Goal: Transaction & Acquisition: Purchase product/service

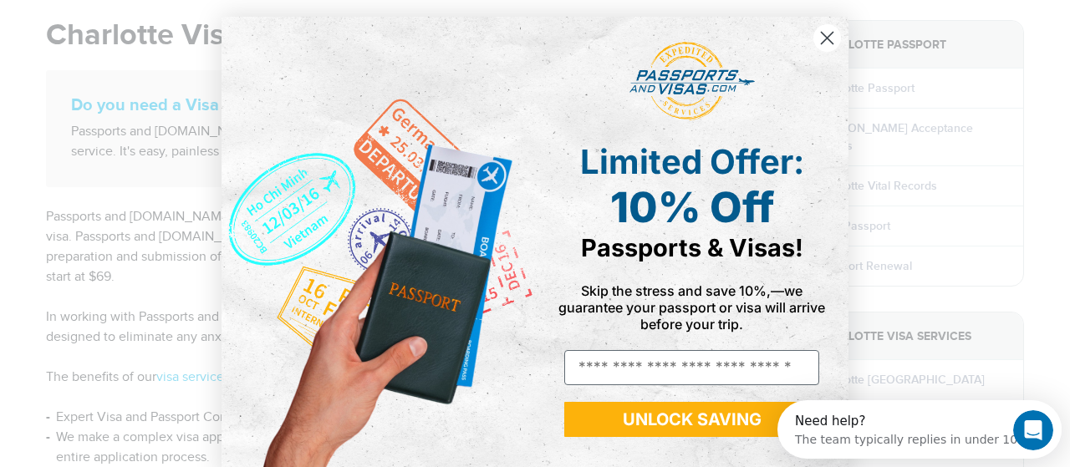
click at [826, 39] on circle "Close dialog" at bounding box center [827, 38] width 28 height 28
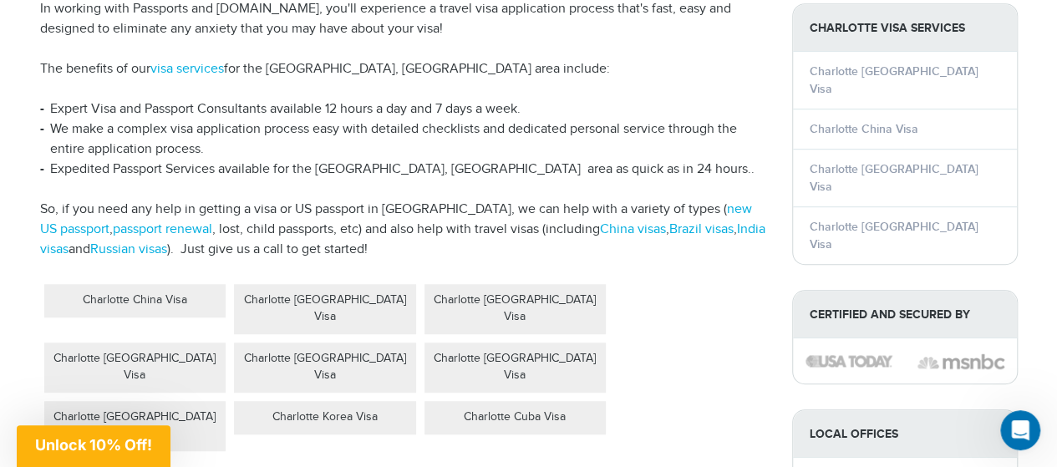
scroll to position [457, 0]
click at [655, 279] on div "Charlotte China Visa Charlotte Brazil Visa Charlotte India Visa Charlotte Russi…" at bounding box center [403, 367] width 727 height 176
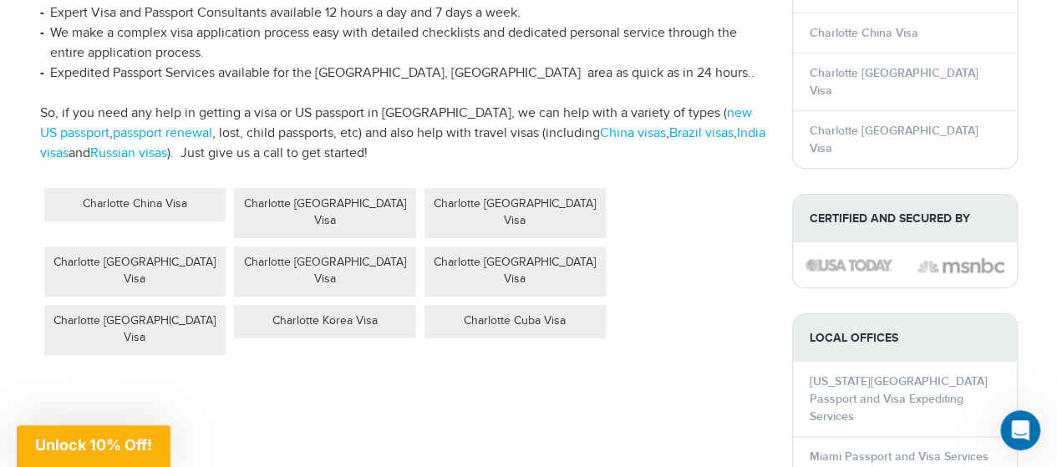
scroll to position [550, 0]
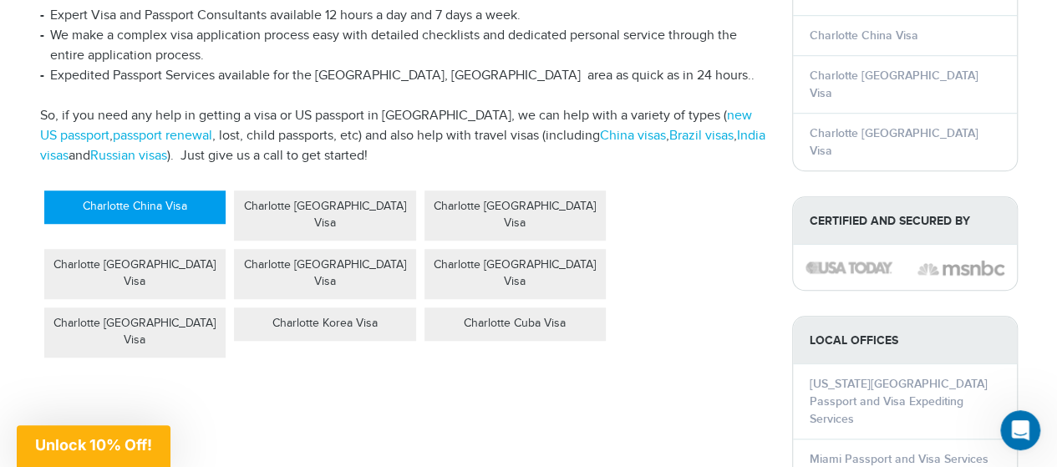
click at [143, 191] on div "Charlotte China Visa" at bounding box center [135, 207] width 182 height 33
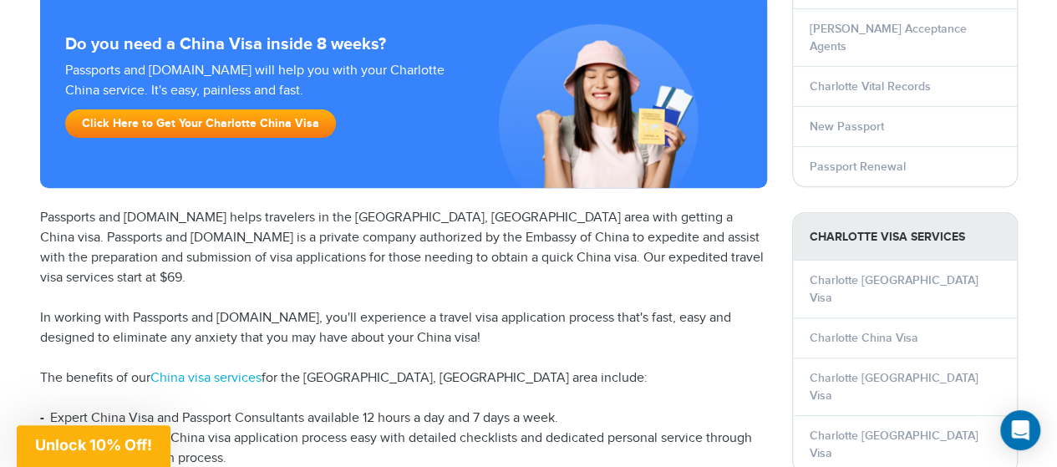
scroll to position [246, 0]
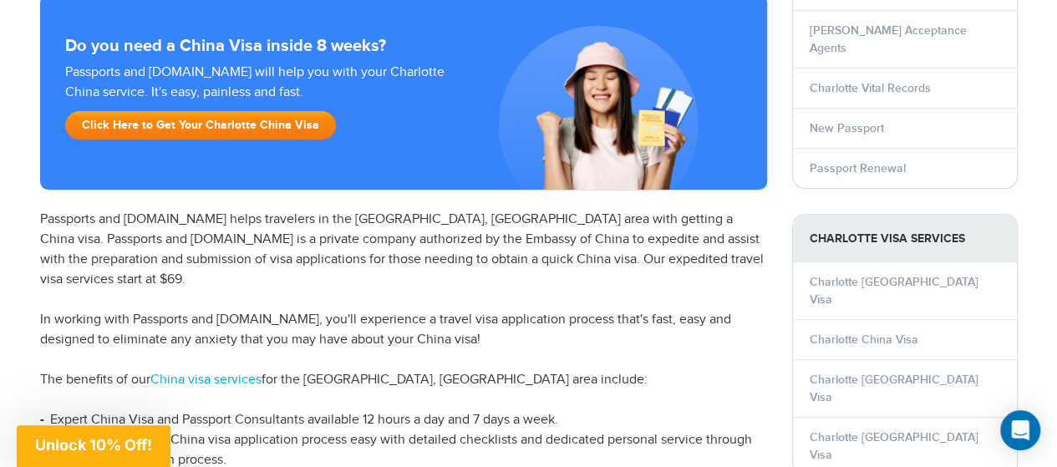
click at [166, 133] on link "Click Here to Get Your Charlotte China Visa" at bounding box center [200, 125] width 271 height 28
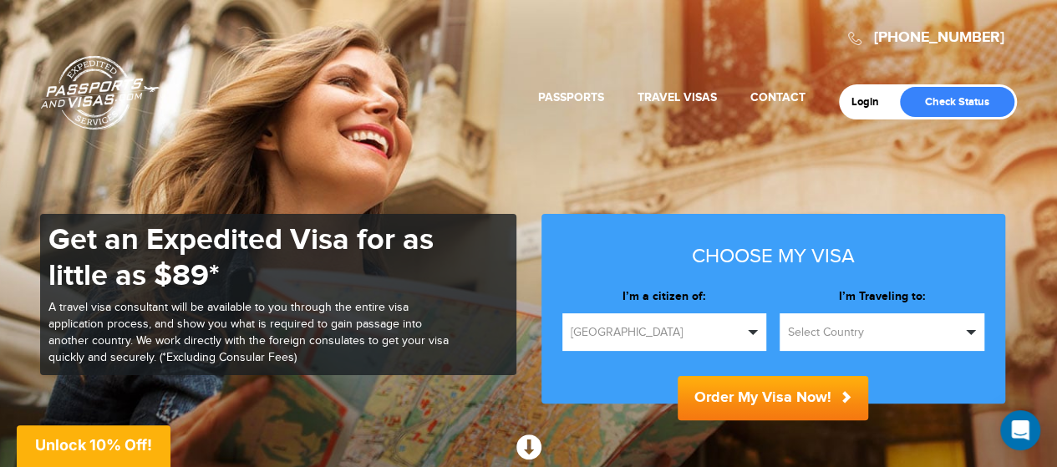
click at [836, 322] on button "Select Country" at bounding box center [882, 332] width 205 height 38
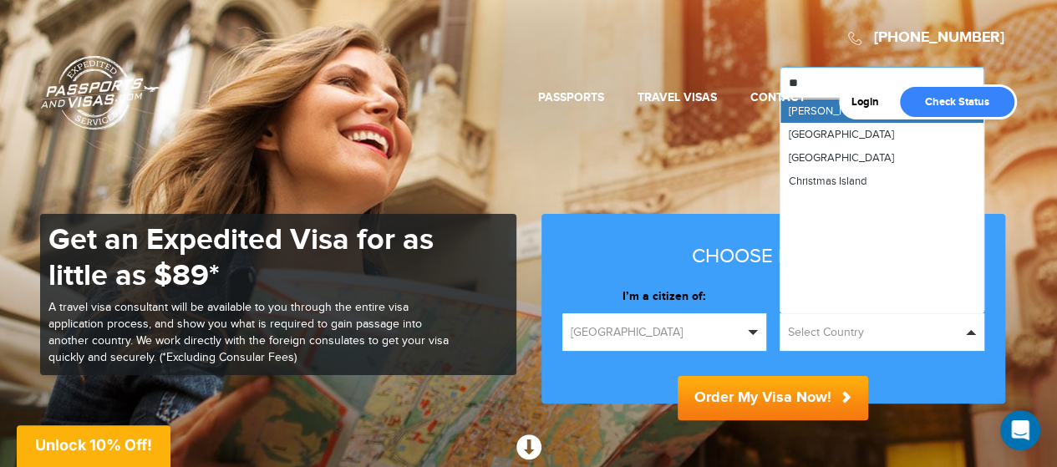
type input "***"
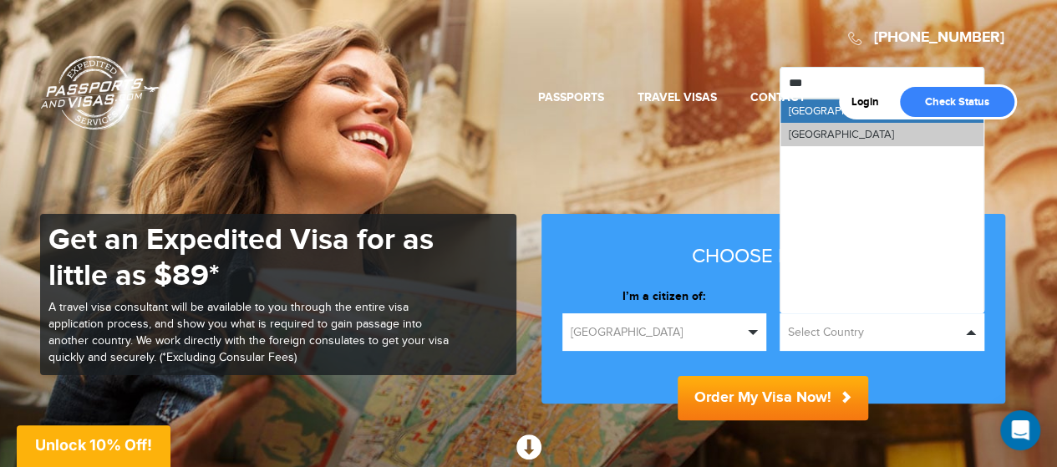
click at [809, 128] on span "[GEOGRAPHIC_DATA]" at bounding box center [841, 134] width 105 height 13
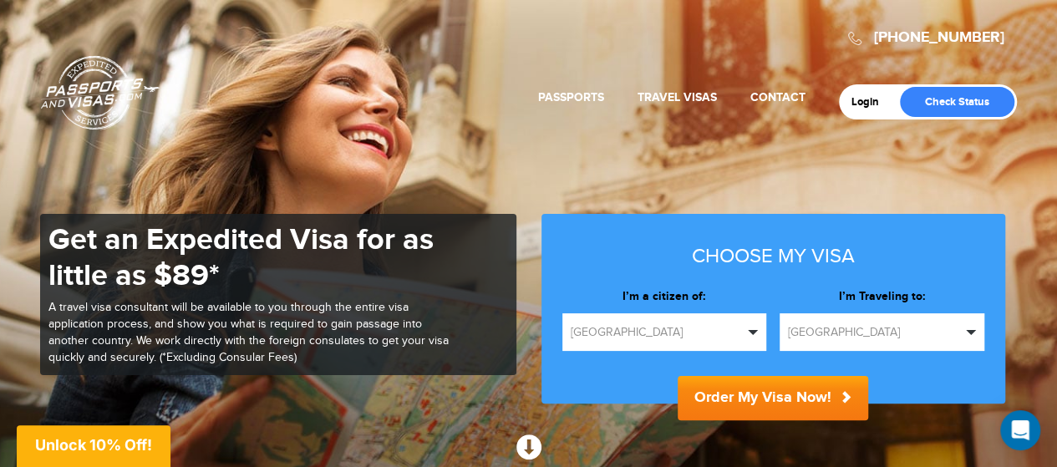
click at [766, 394] on button "Order My Visa Now!" at bounding box center [773, 398] width 191 height 44
